Goal: Task Accomplishment & Management: Manage account settings

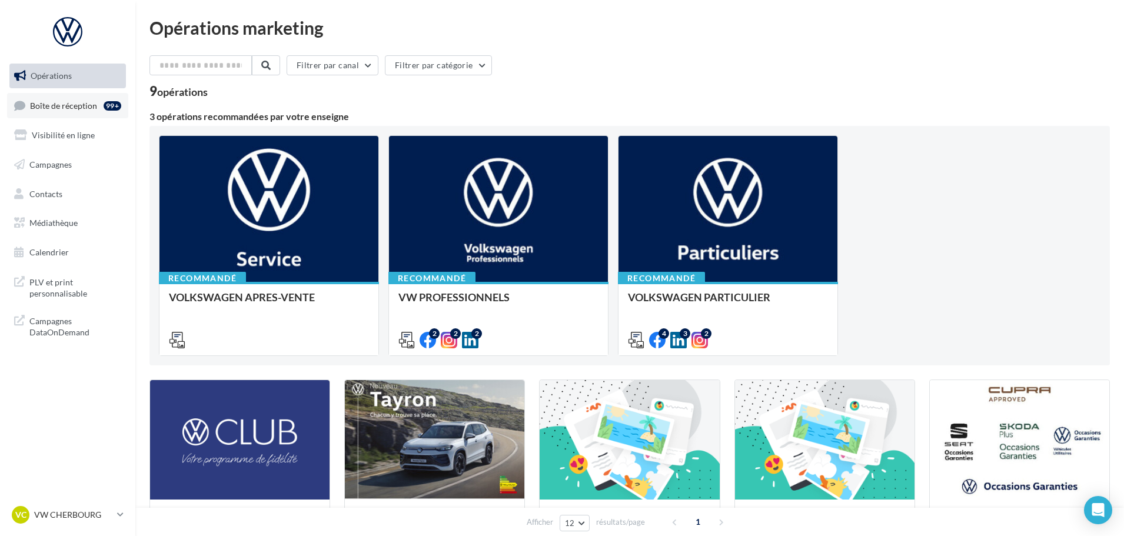
click at [49, 112] on link "Boîte de réception 99+" at bounding box center [67, 105] width 121 height 25
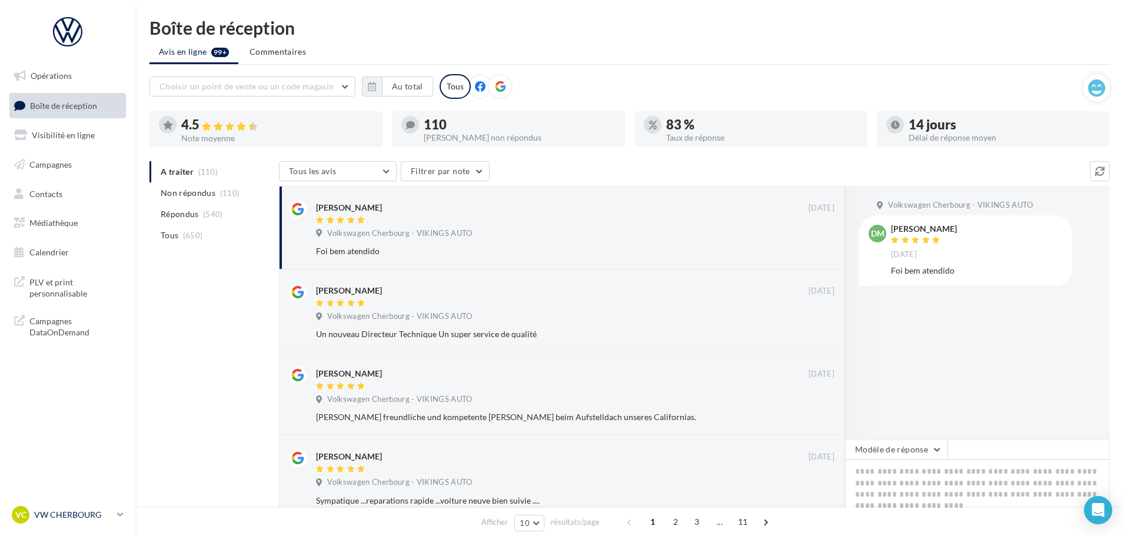
click at [81, 520] on p "VW CHERBOURG" at bounding box center [73, 515] width 78 height 12
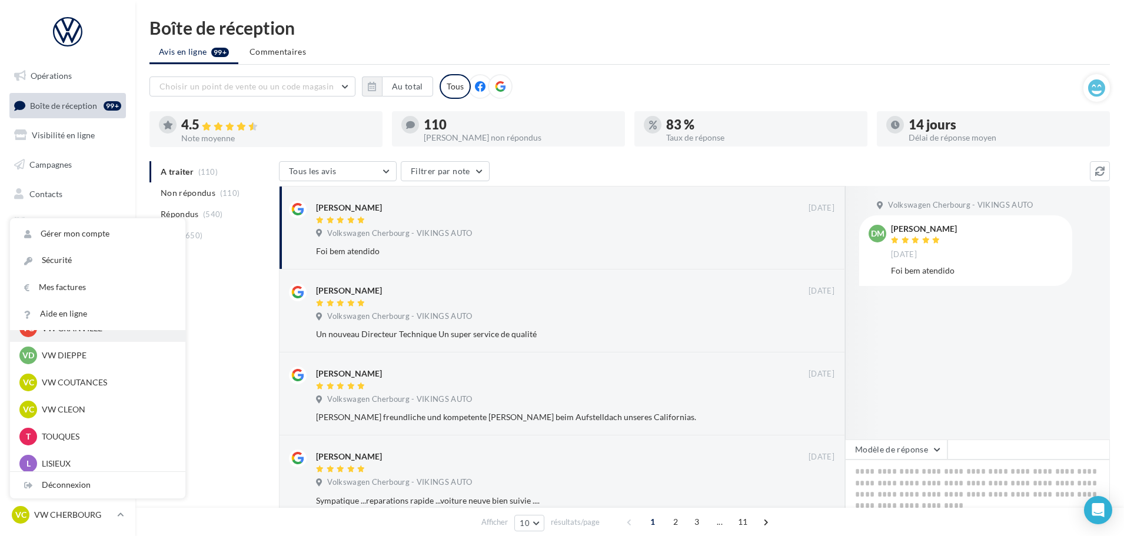
scroll to position [261, 0]
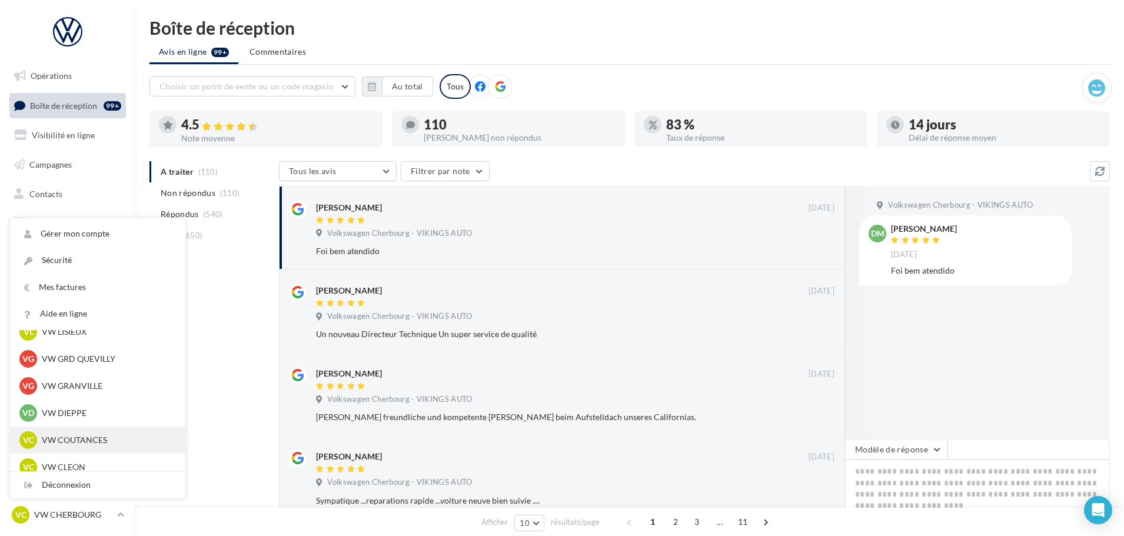
click at [71, 433] on div "VC VW COUTANCES vw-cou-vau" at bounding box center [97, 440] width 157 height 18
